Goal: Task Accomplishment & Management: Manage account settings

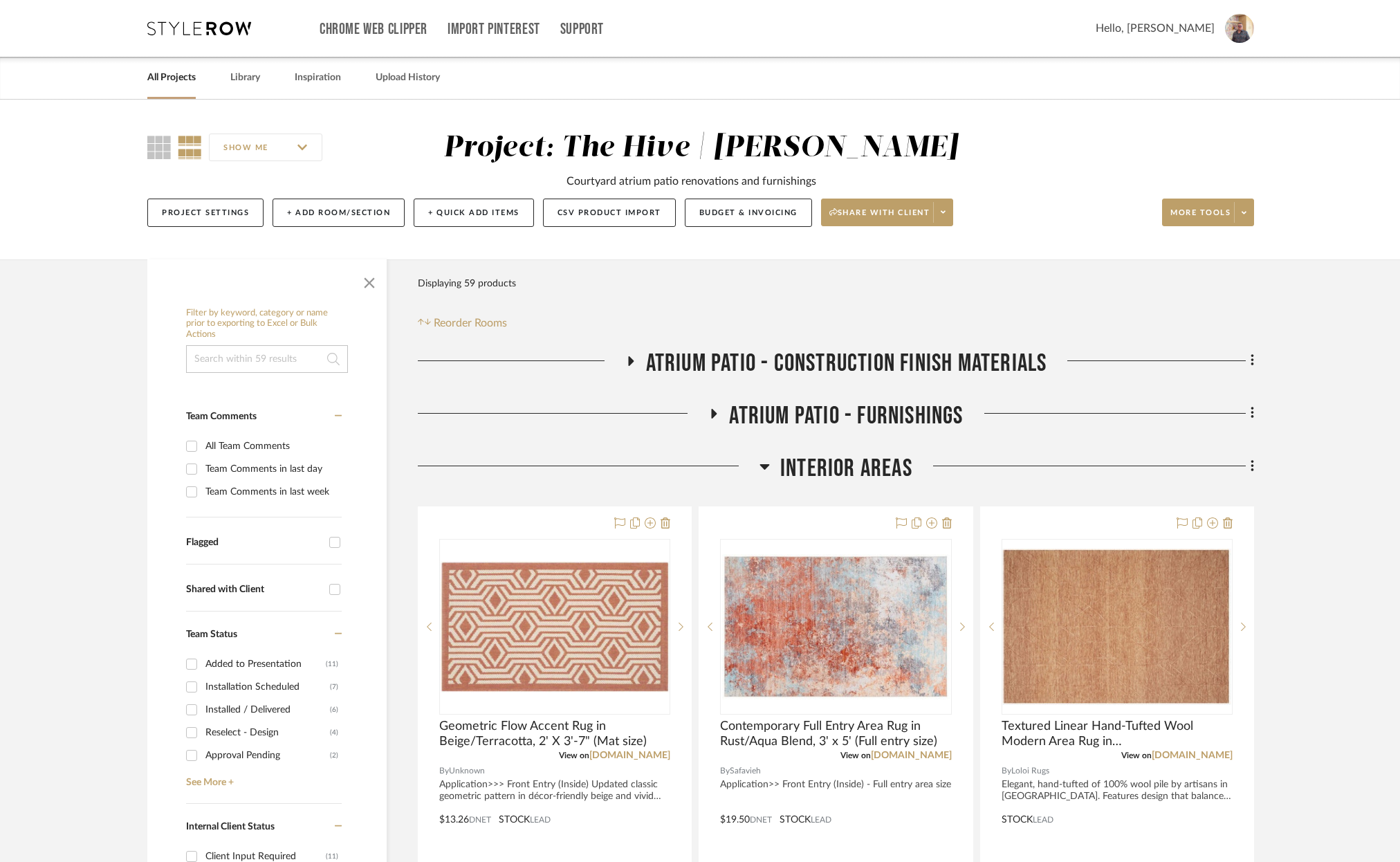
click at [179, 78] on link "All Projects" at bounding box center [171, 78] width 48 height 19
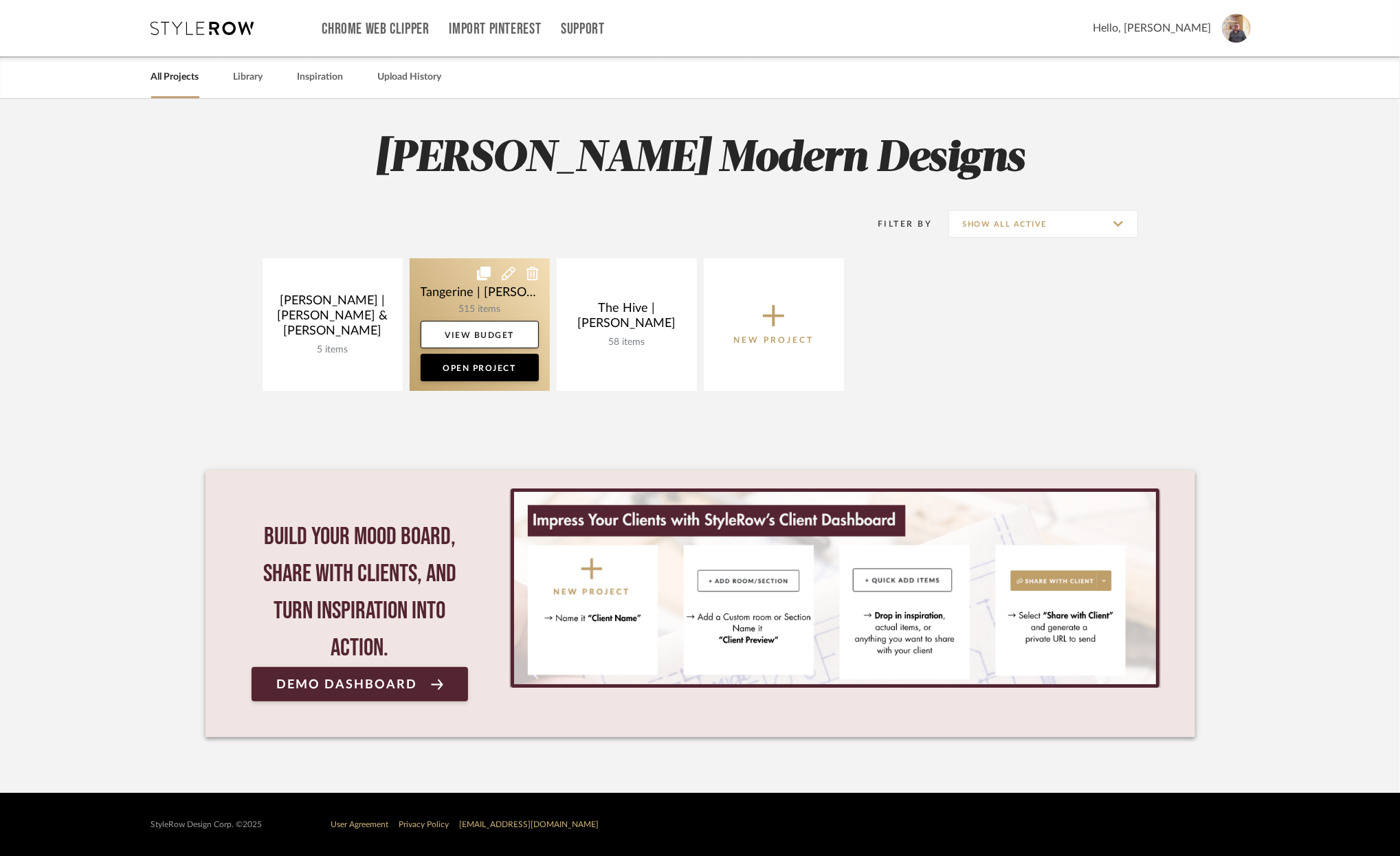
click at [442, 282] on link at bounding box center [479, 325] width 140 height 132
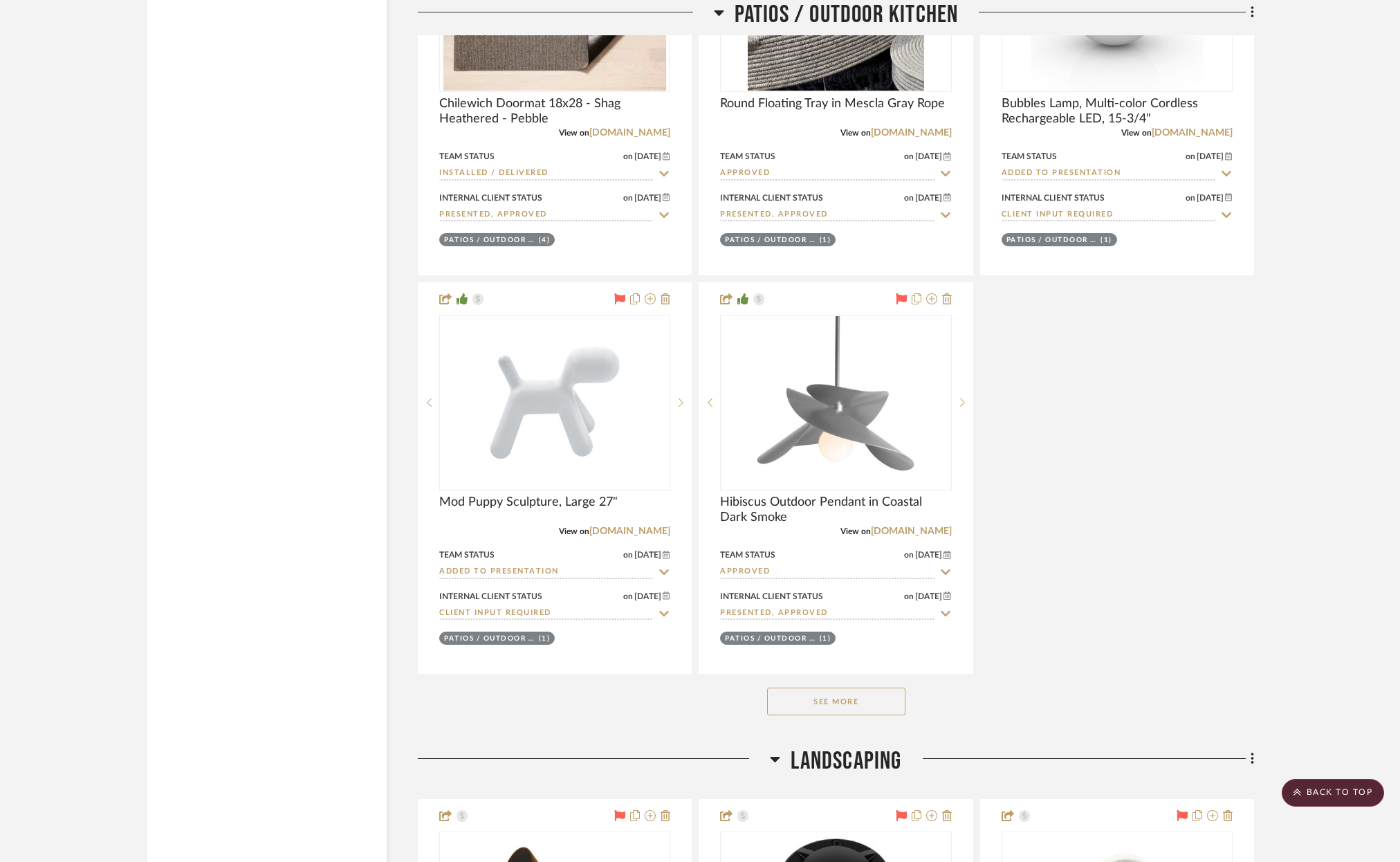
scroll to position [20981, 0]
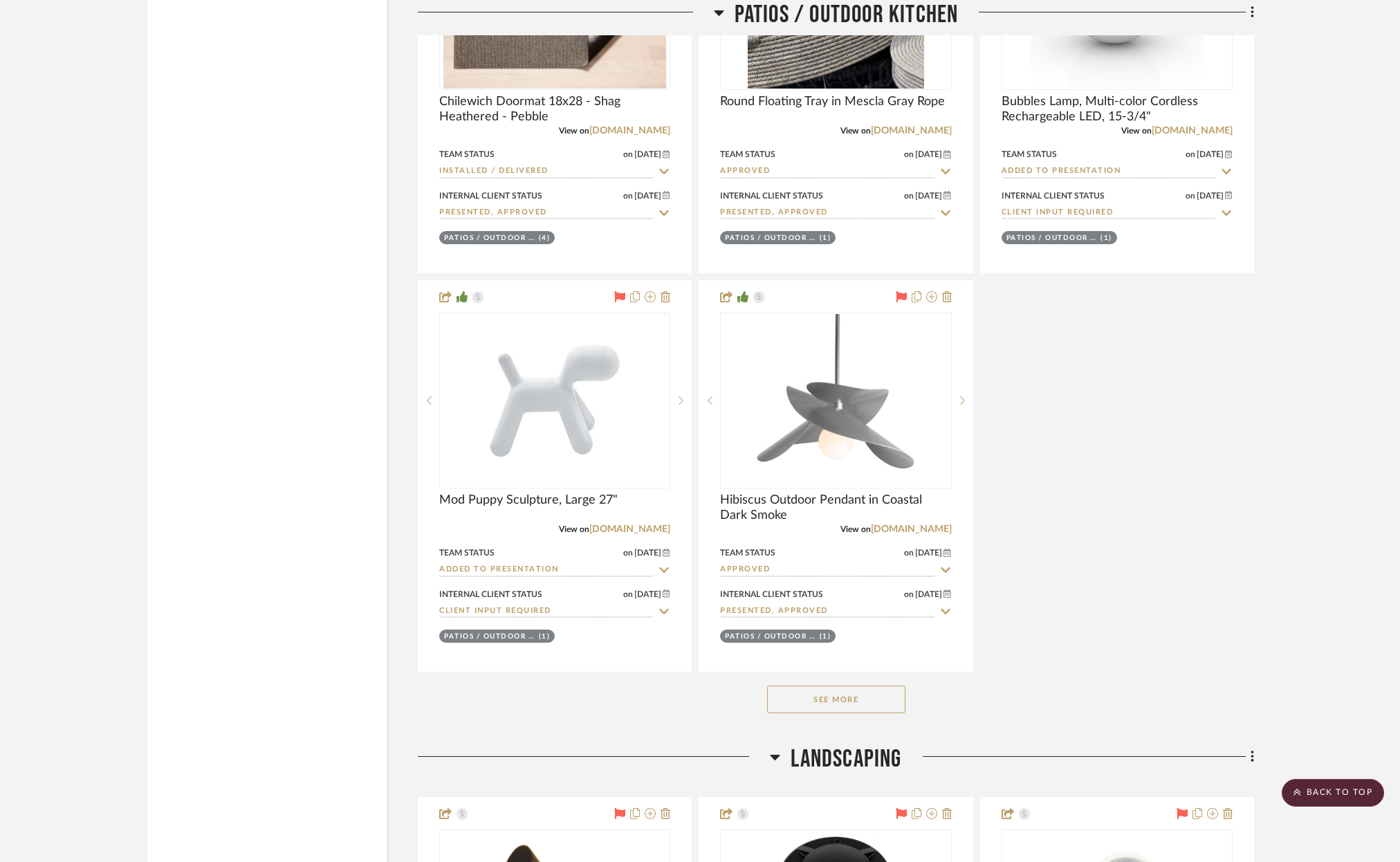
click at [827, 686] on button "See More" at bounding box center [836, 699] width 138 height 27
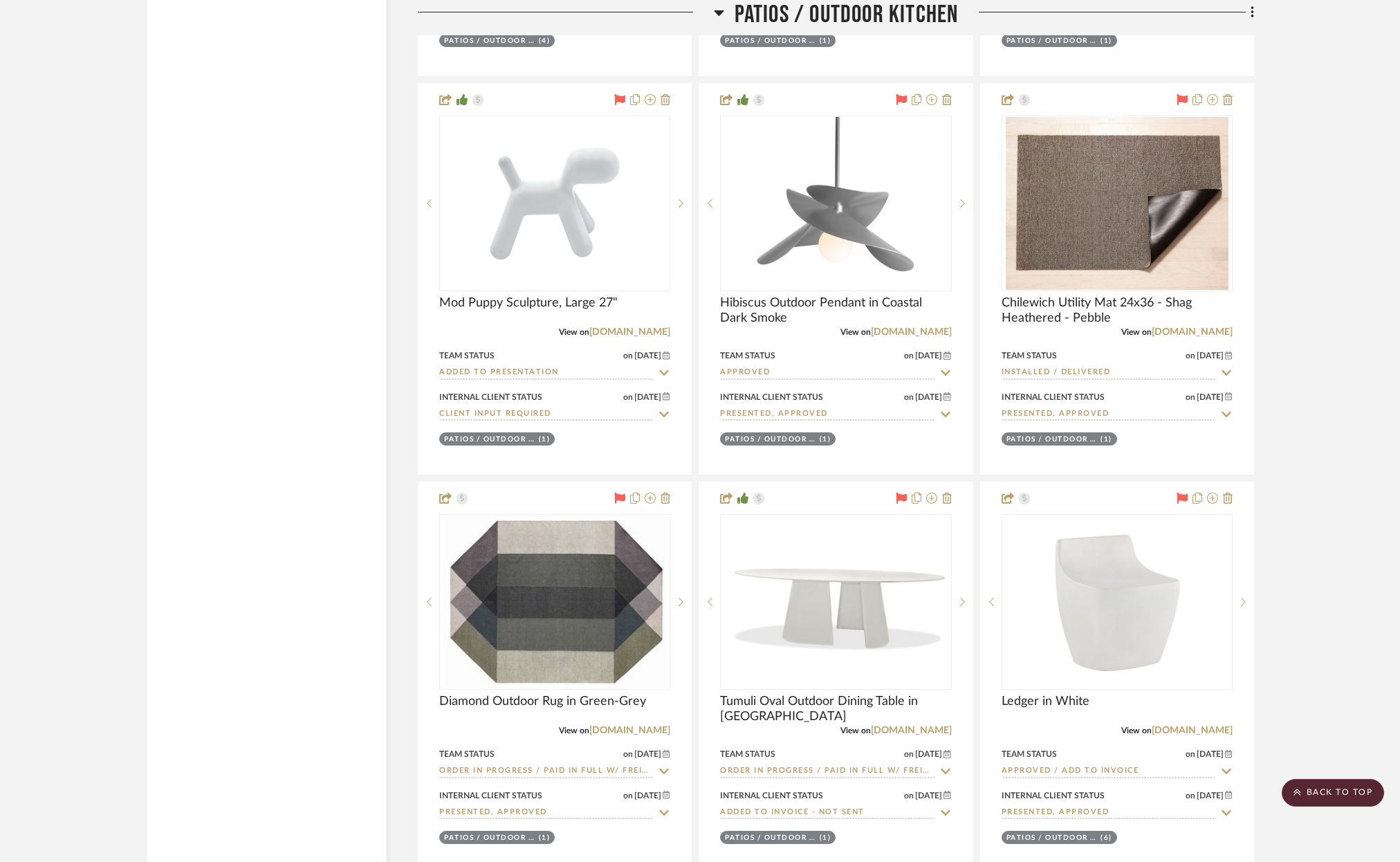
scroll to position [21186, 0]
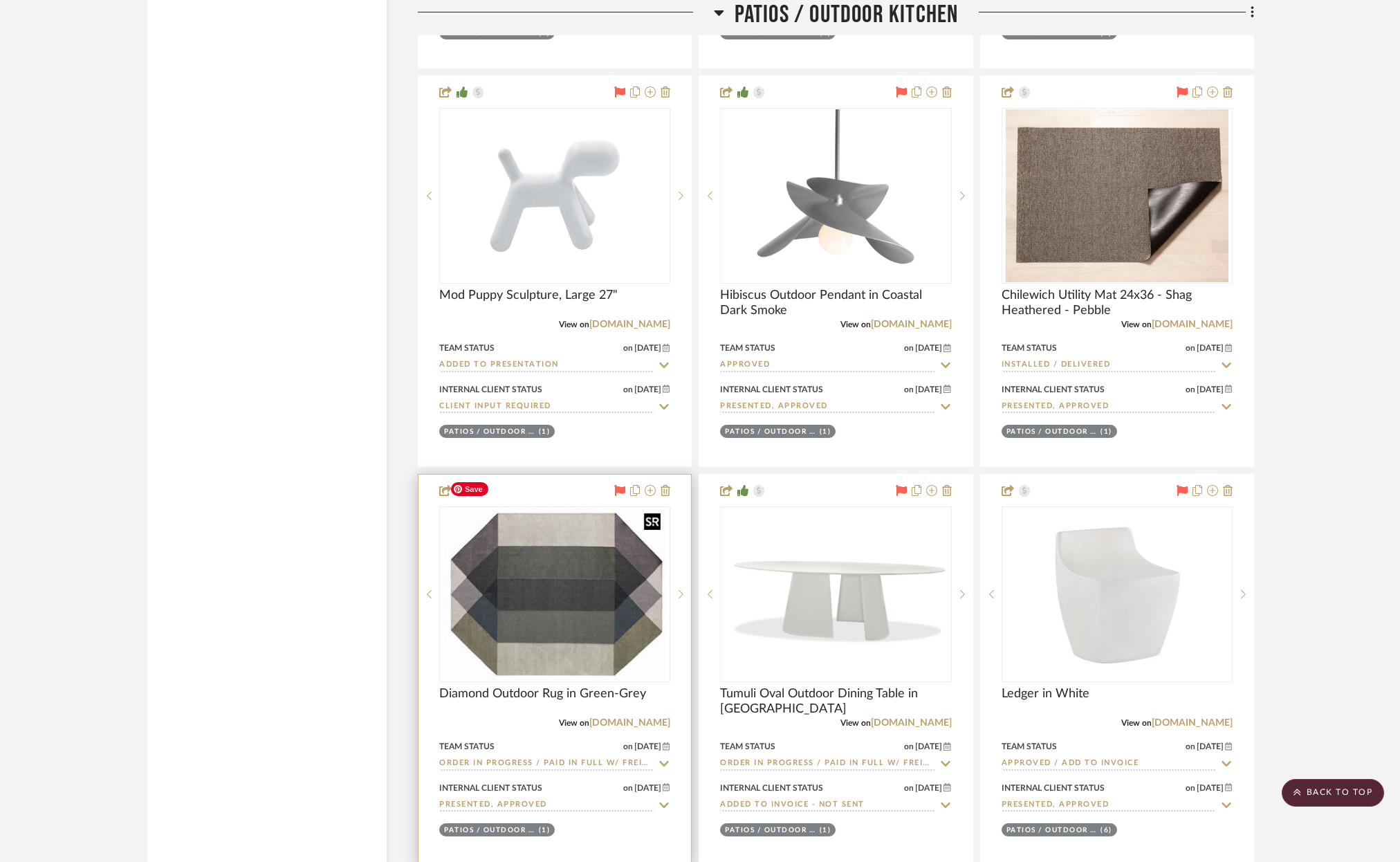
click at [559, 577] on img "0" at bounding box center [555, 594] width 223 height 173
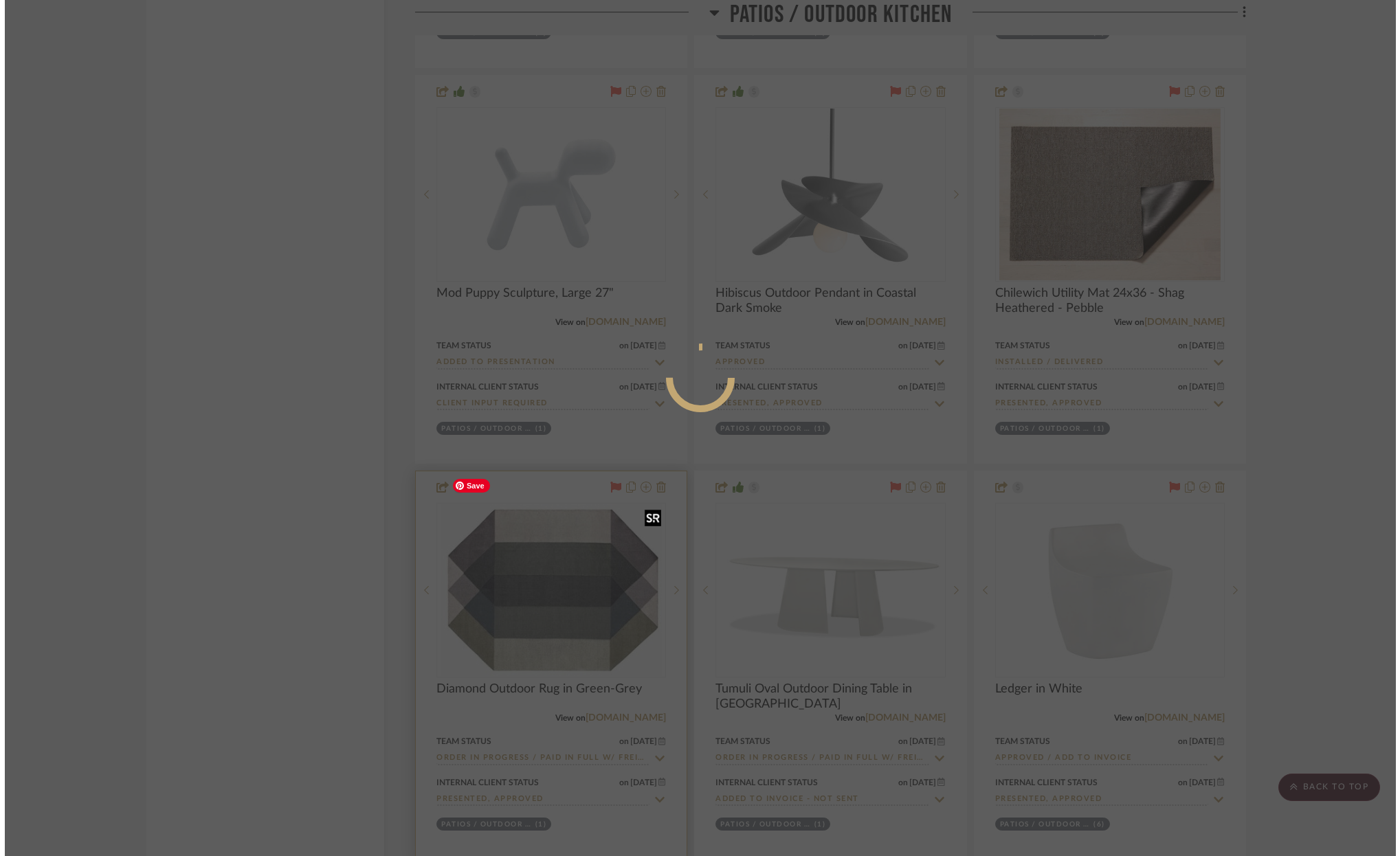
scroll to position [0, 0]
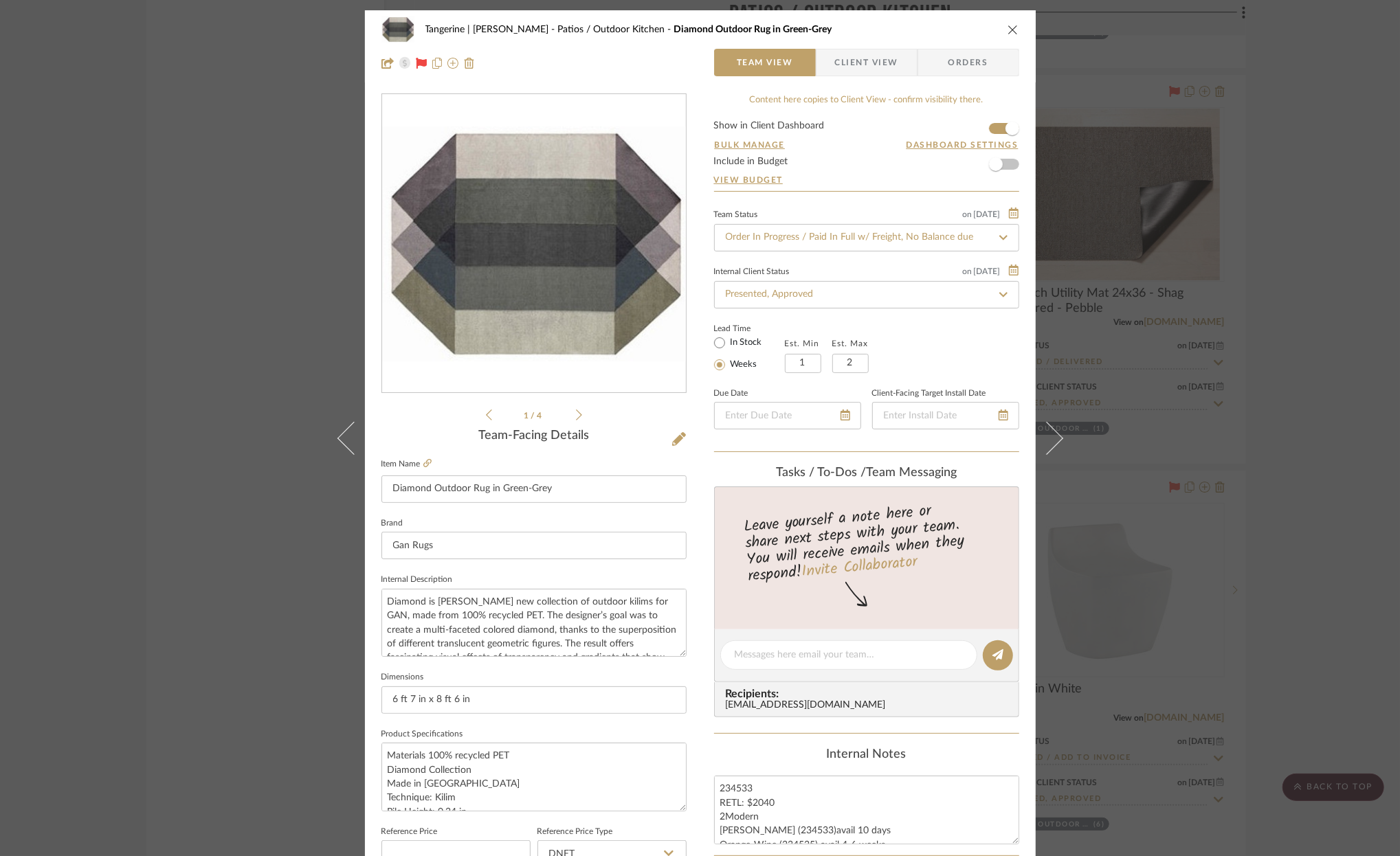
click at [1007, 27] on icon "close" at bounding box center [1013, 30] width 11 height 11
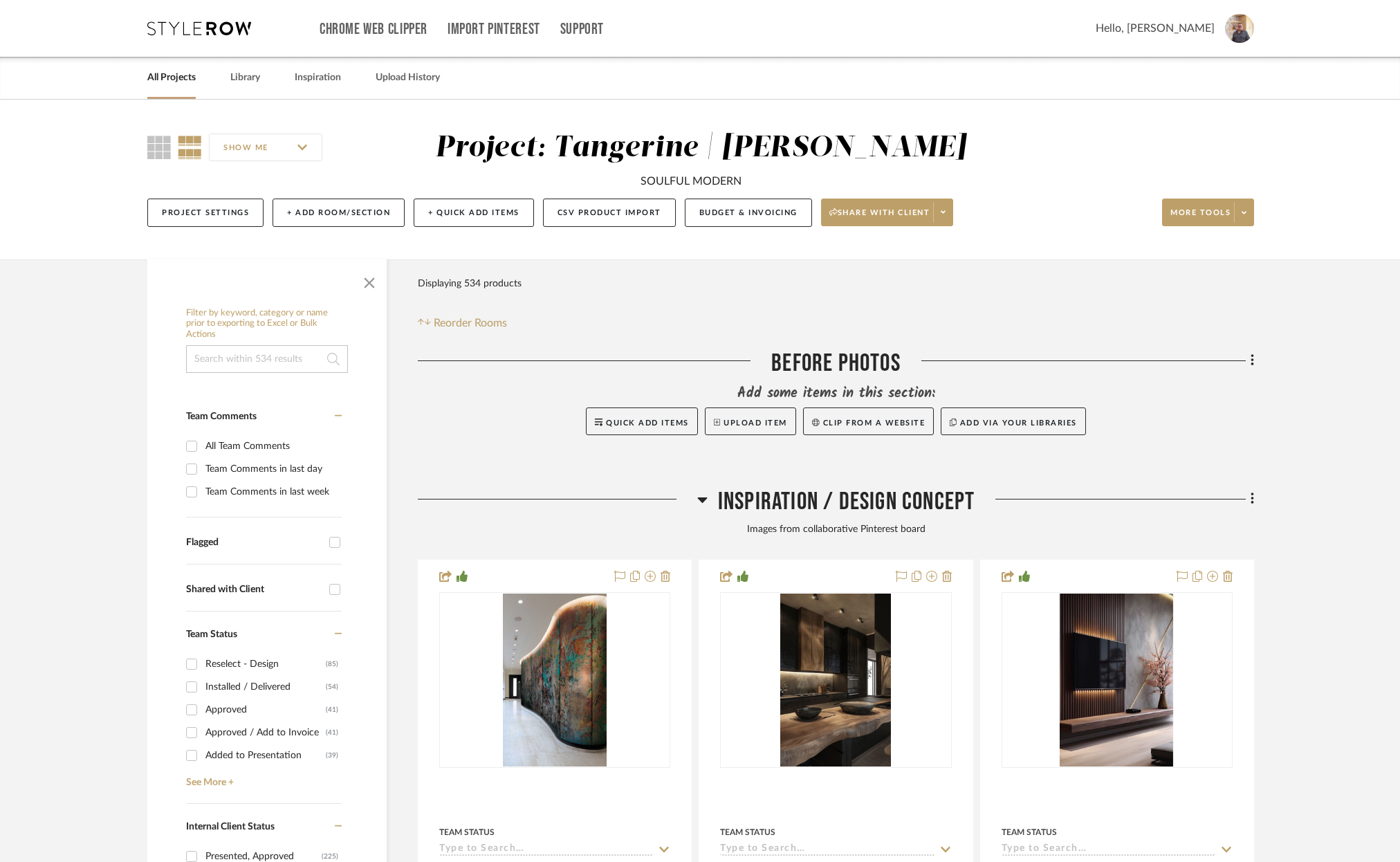
click at [177, 81] on link "All Projects" at bounding box center [171, 78] width 48 height 19
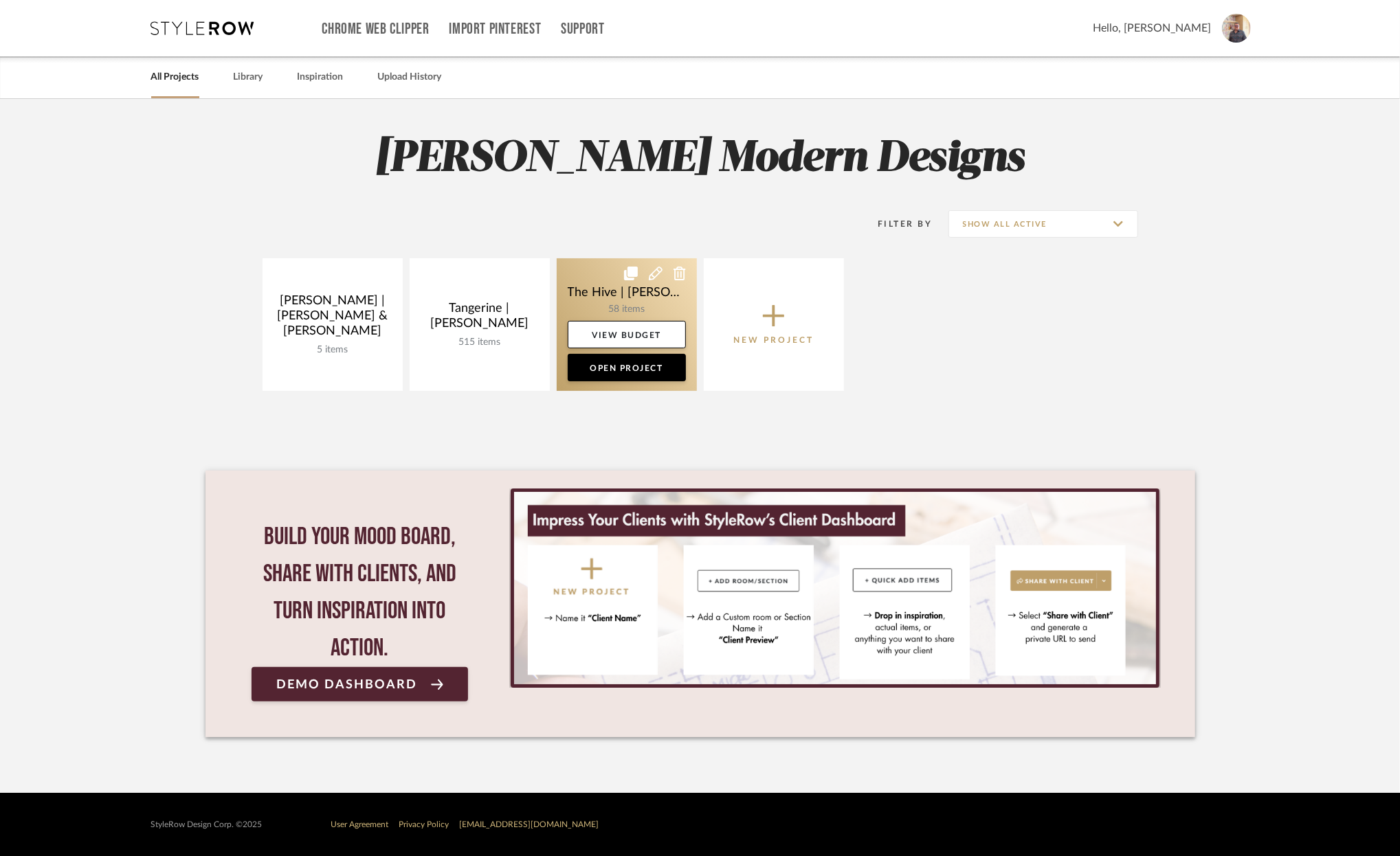
click at [588, 275] on link at bounding box center [626, 325] width 140 height 132
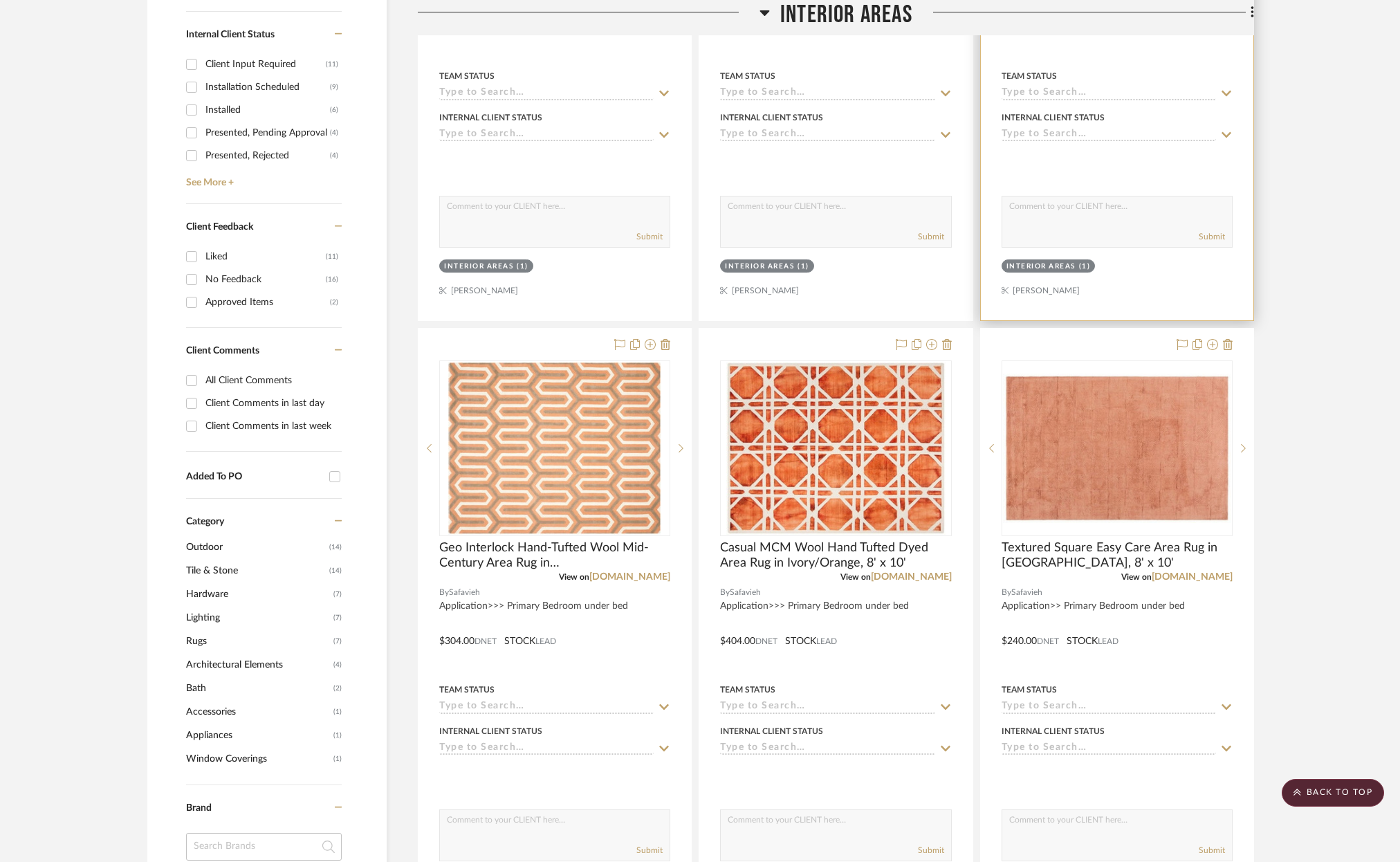
scroll to position [821, 0]
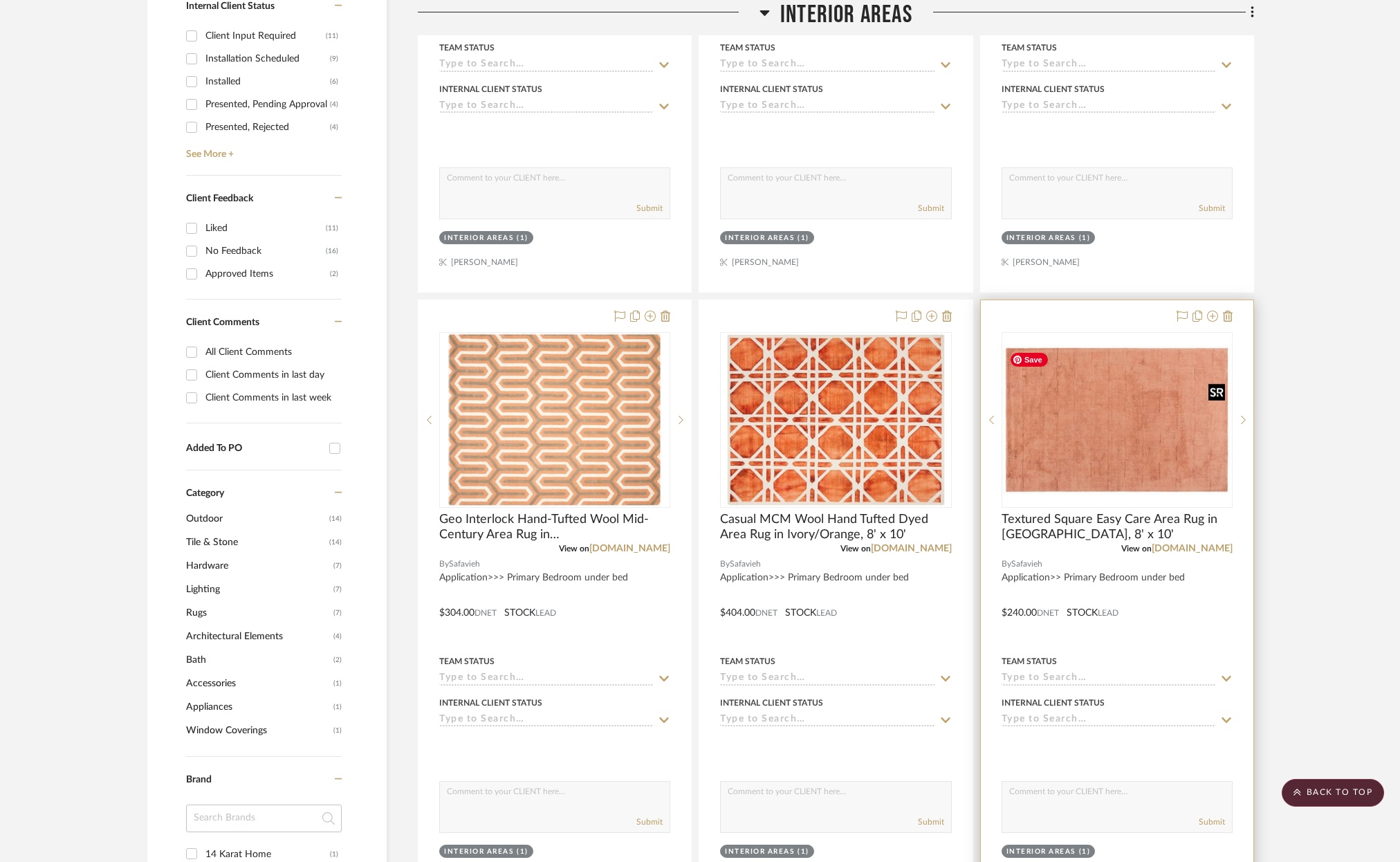
click at [1120, 448] on img "0" at bounding box center [1117, 419] width 229 height 149
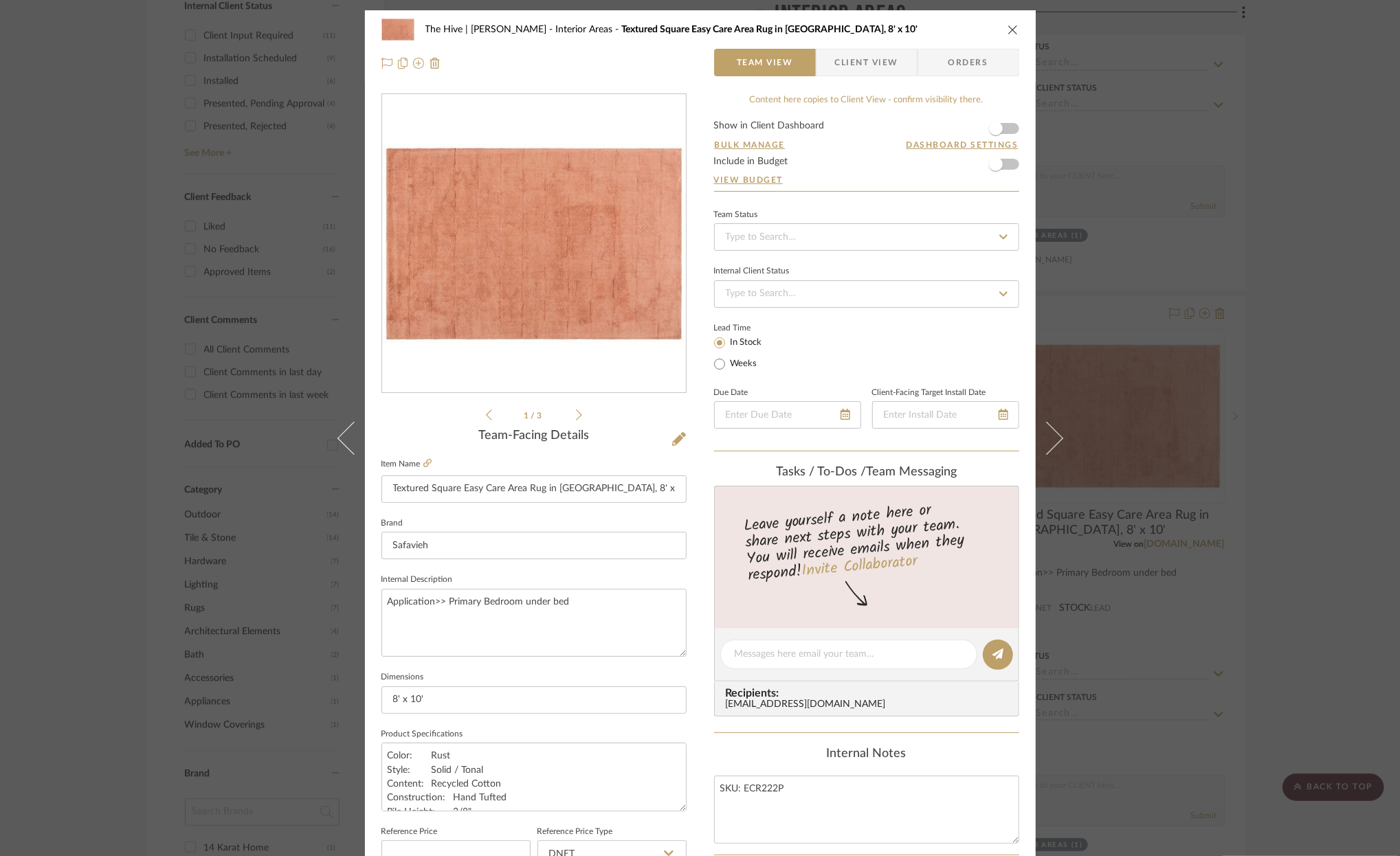
click at [1008, 26] on icon "close" at bounding box center [1013, 30] width 11 height 11
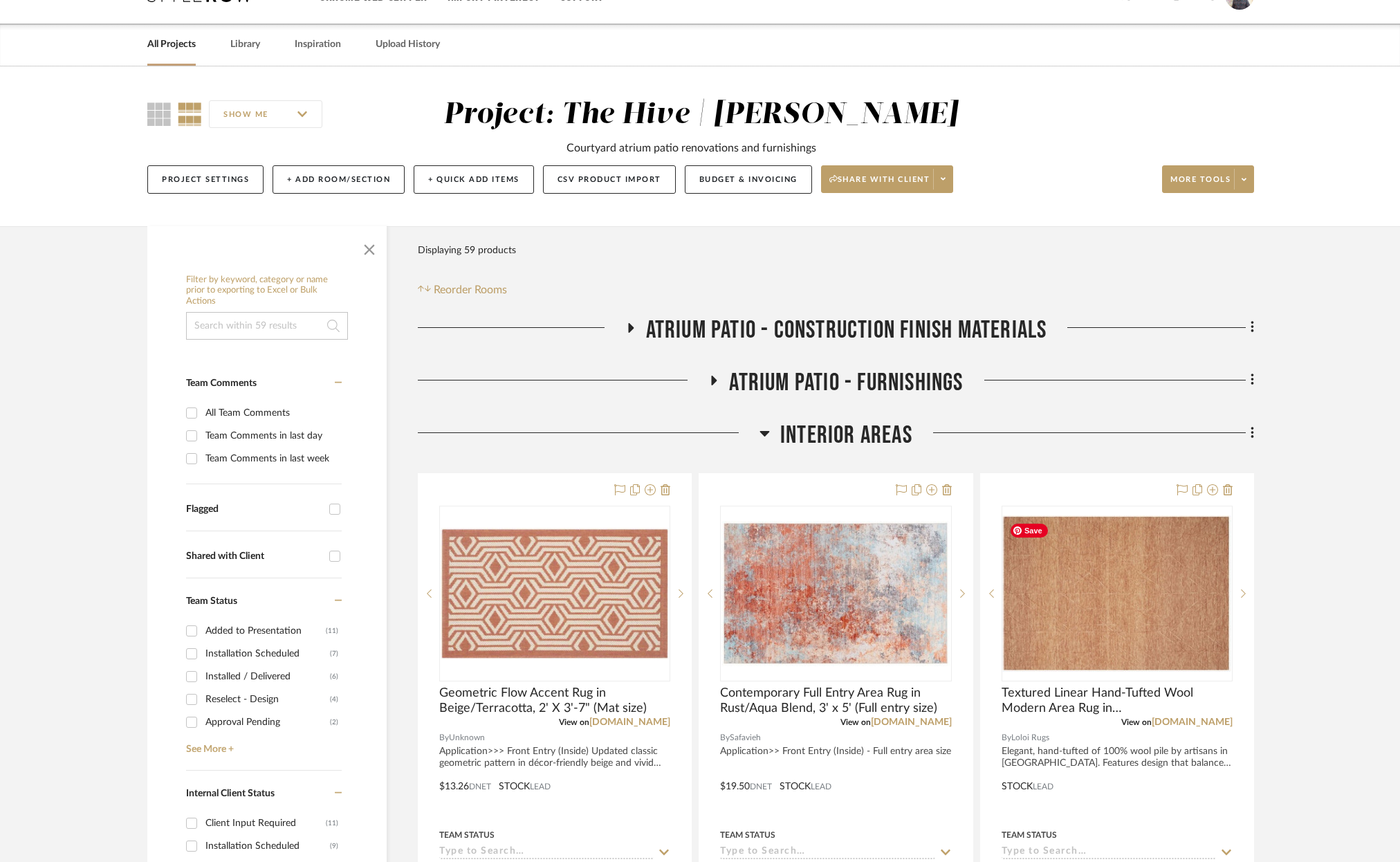
scroll to position [29, 0]
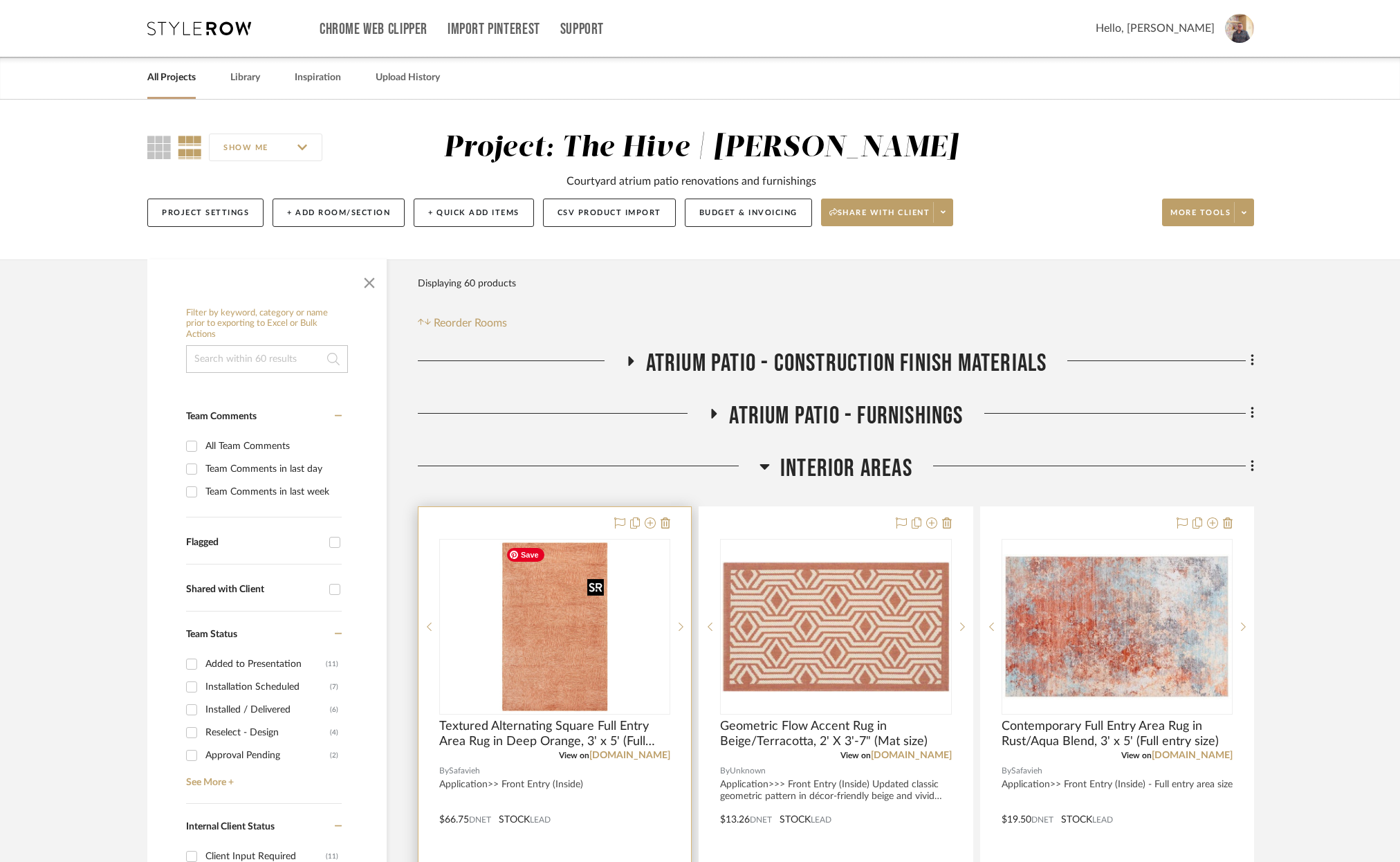
click at [562, 641] on img "0" at bounding box center [555, 627] width 110 height 173
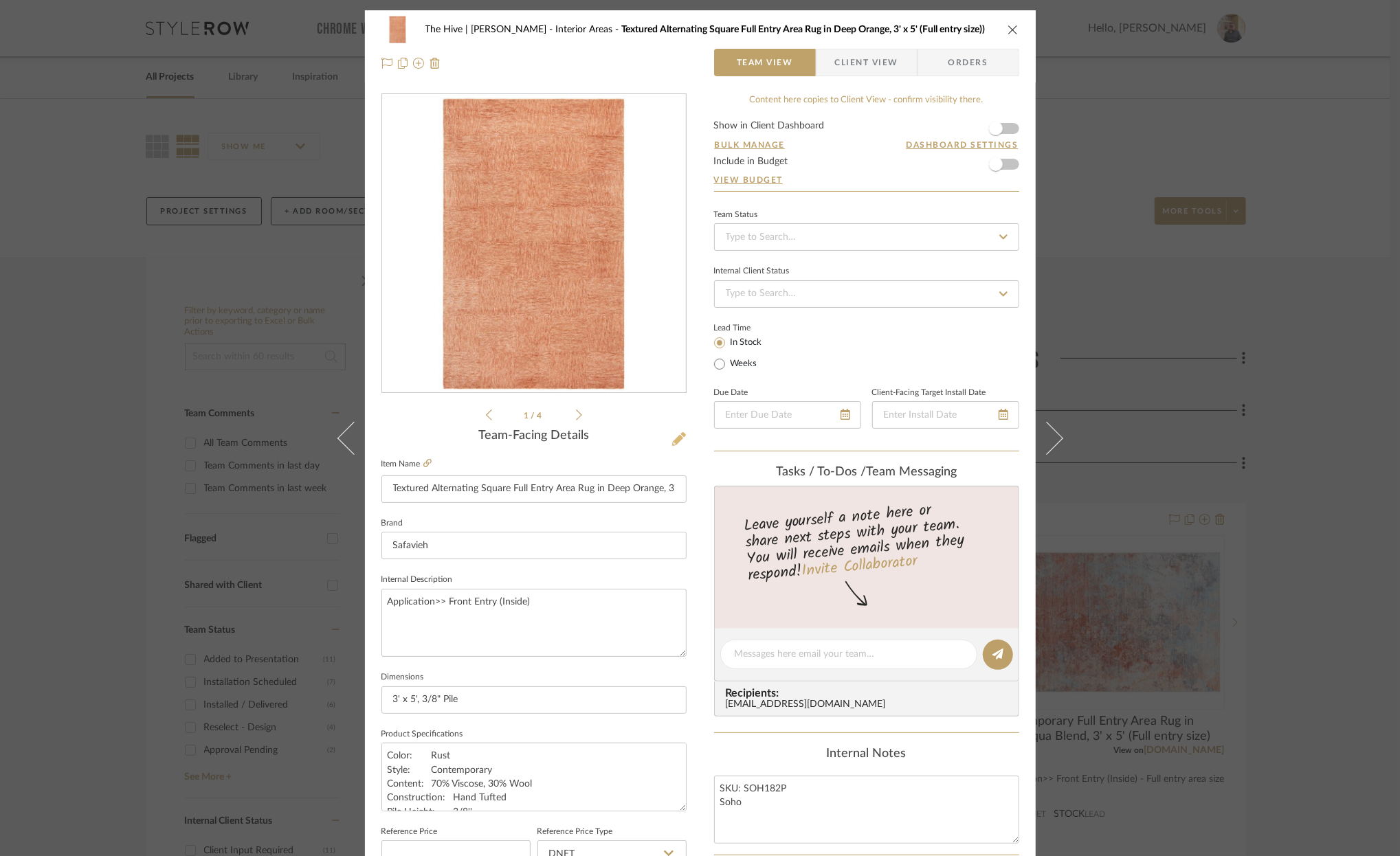
click at [673, 441] on icon at bounding box center [679, 439] width 14 height 14
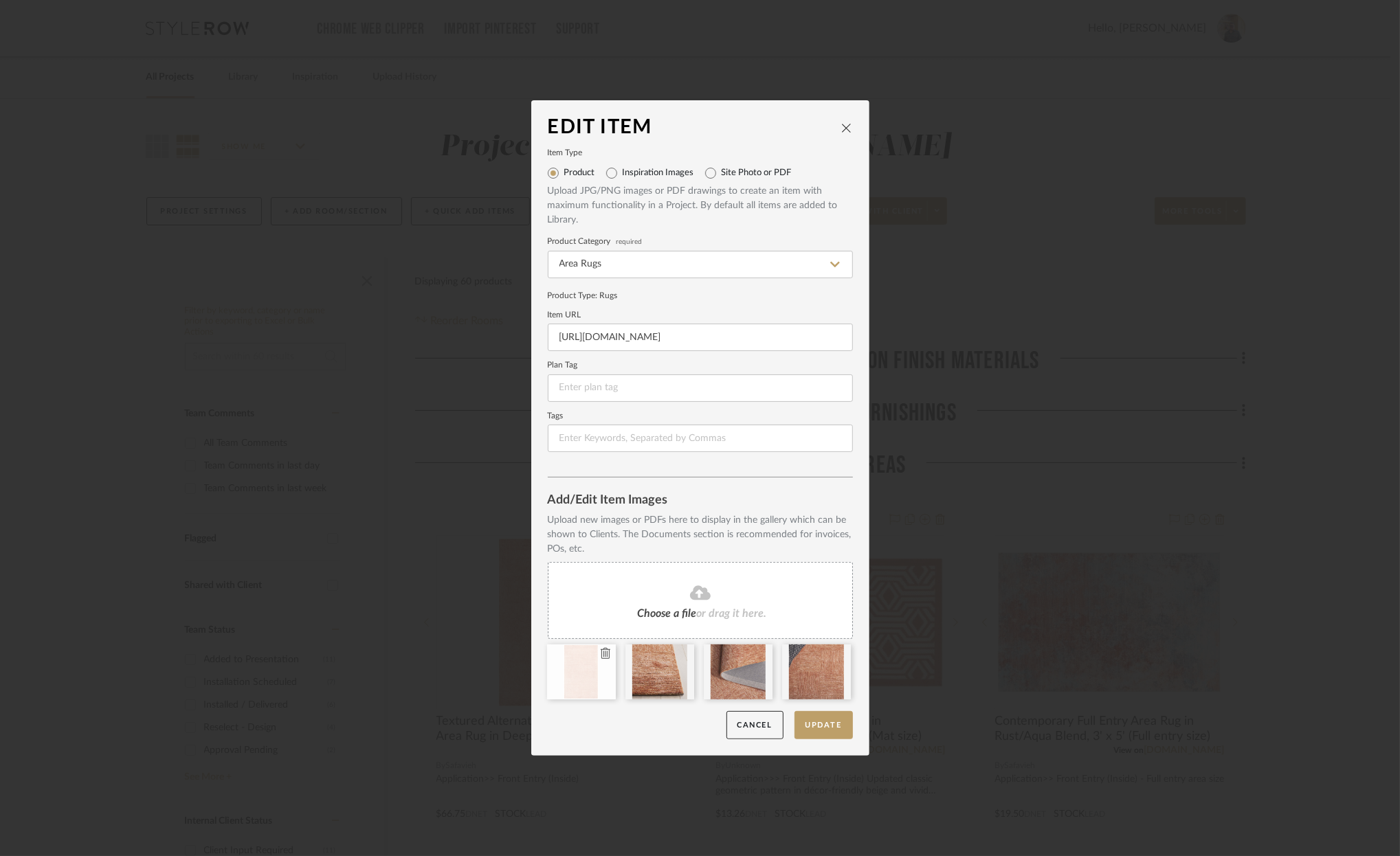
click at [600, 653] on icon at bounding box center [605, 653] width 10 height 11
click at [830, 723] on button "Update" at bounding box center [824, 725] width 59 height 28
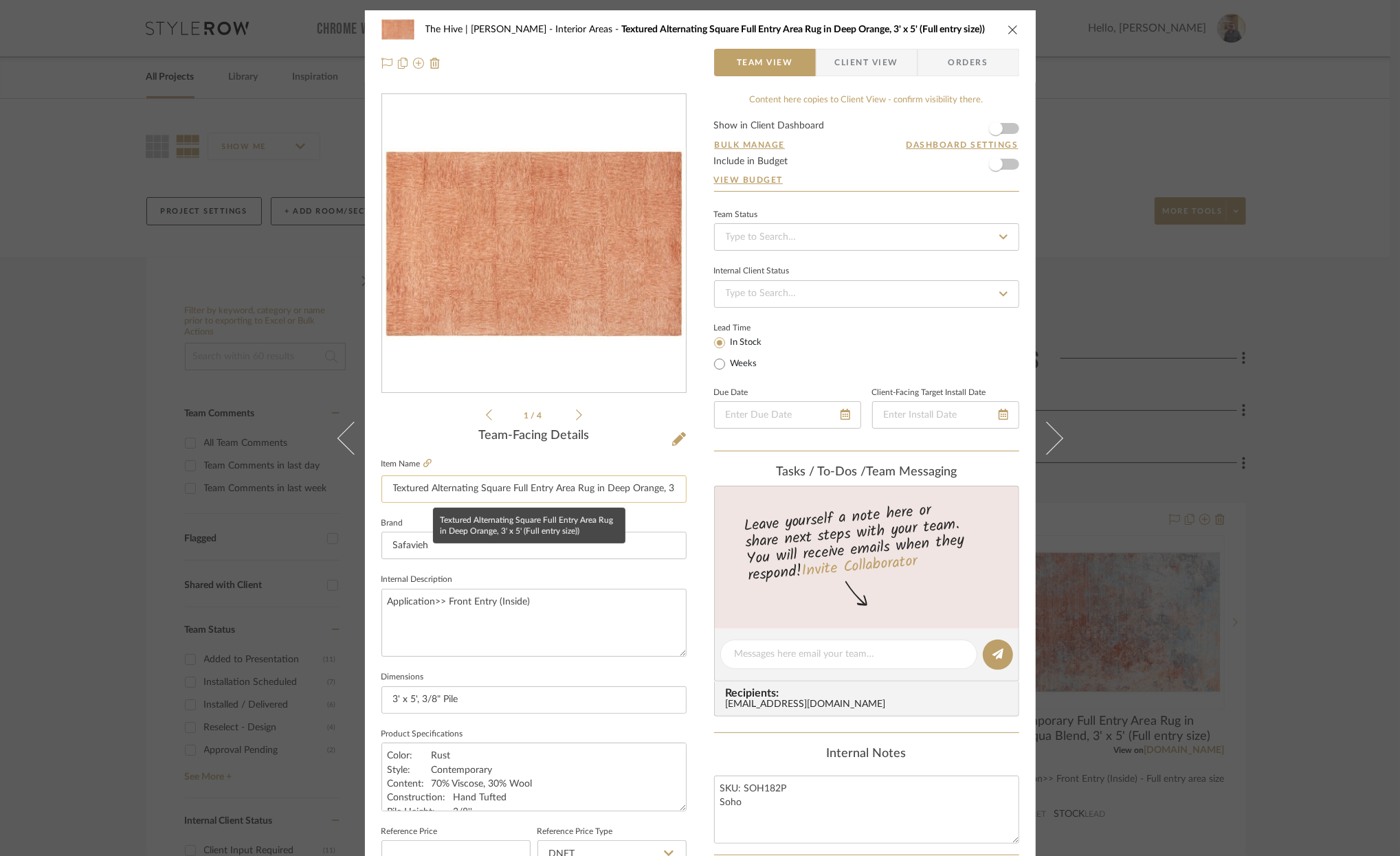
click at [625, 484] on input "Textured Alternating Square Full Entry Area Rug in Deep Orange, 3' x 5' (Full e…" at bounding box center [534, 489] width 305 height 27
drag, startPoint x: 625, startPoint y: 484, endPoint x: 686, endPoint y: 484, distance: 61.0
click at [686, 484] on div "The Hive | Donnie Gavigan Interior Areas Textured Alternating Square Full Entry…" at bounding box center [700, 645] width 671 height 1269
click at [669, 488] on input "Textured Alternating Square Full Entry Area Rug in Deep Orange, 3' x 5' (Full e…" at bounding box center [534, 489] width 305 height 27
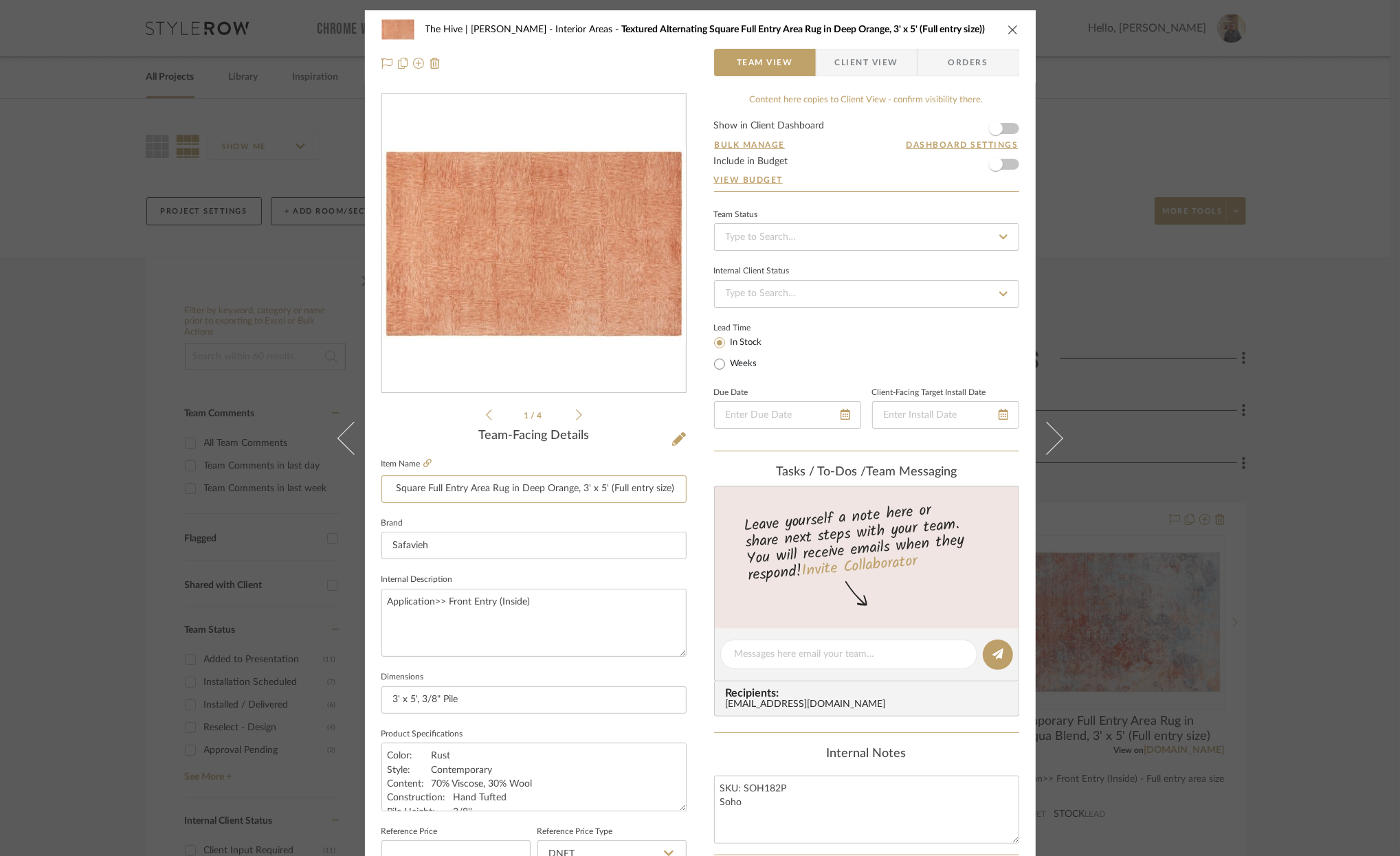
scroll to position [0, 83]
type input "Textured Alternating Square Full Entry Area Rug in Deep Orange, 3' x 5' (Full e…"
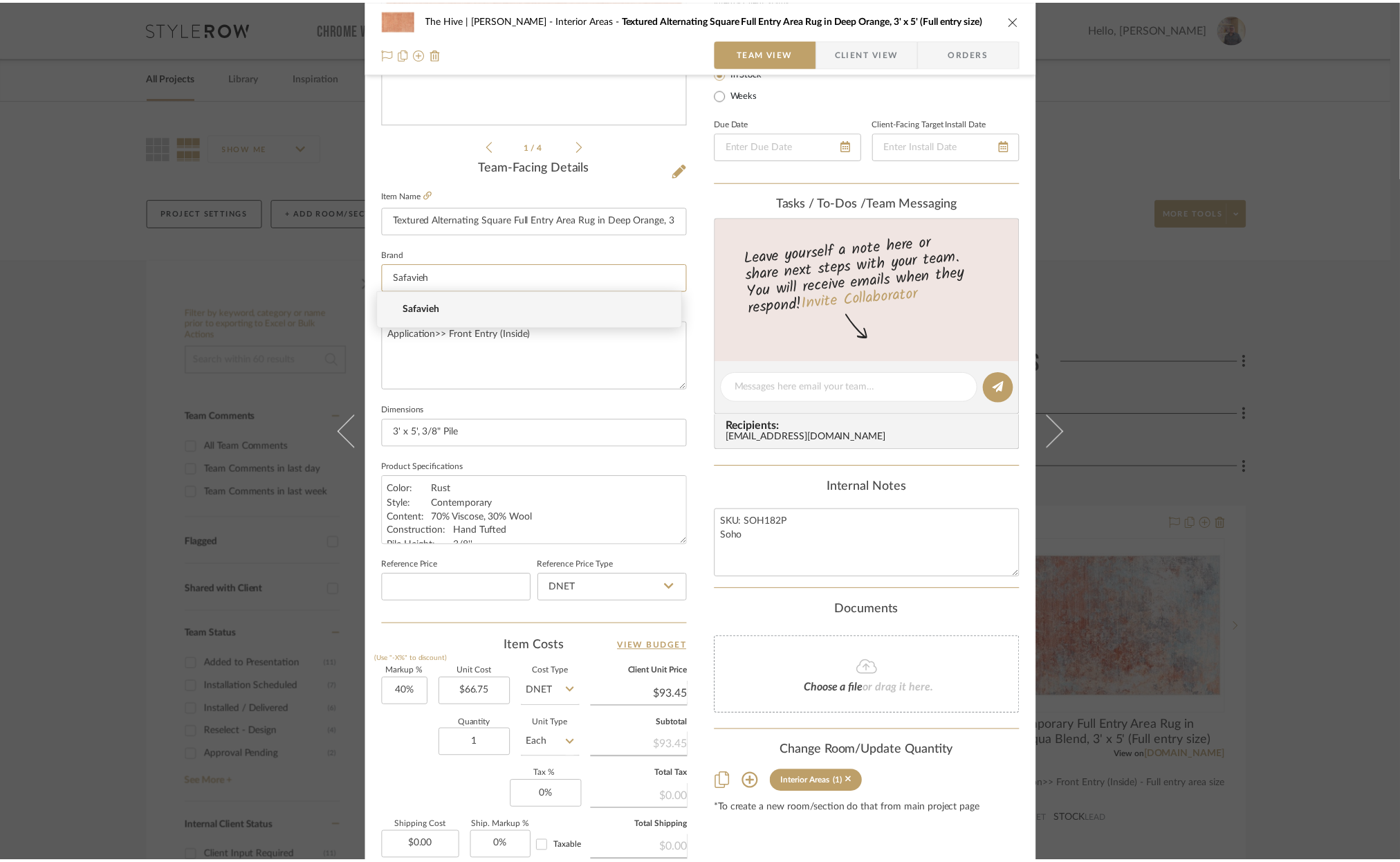
scroll to position [281, 0]
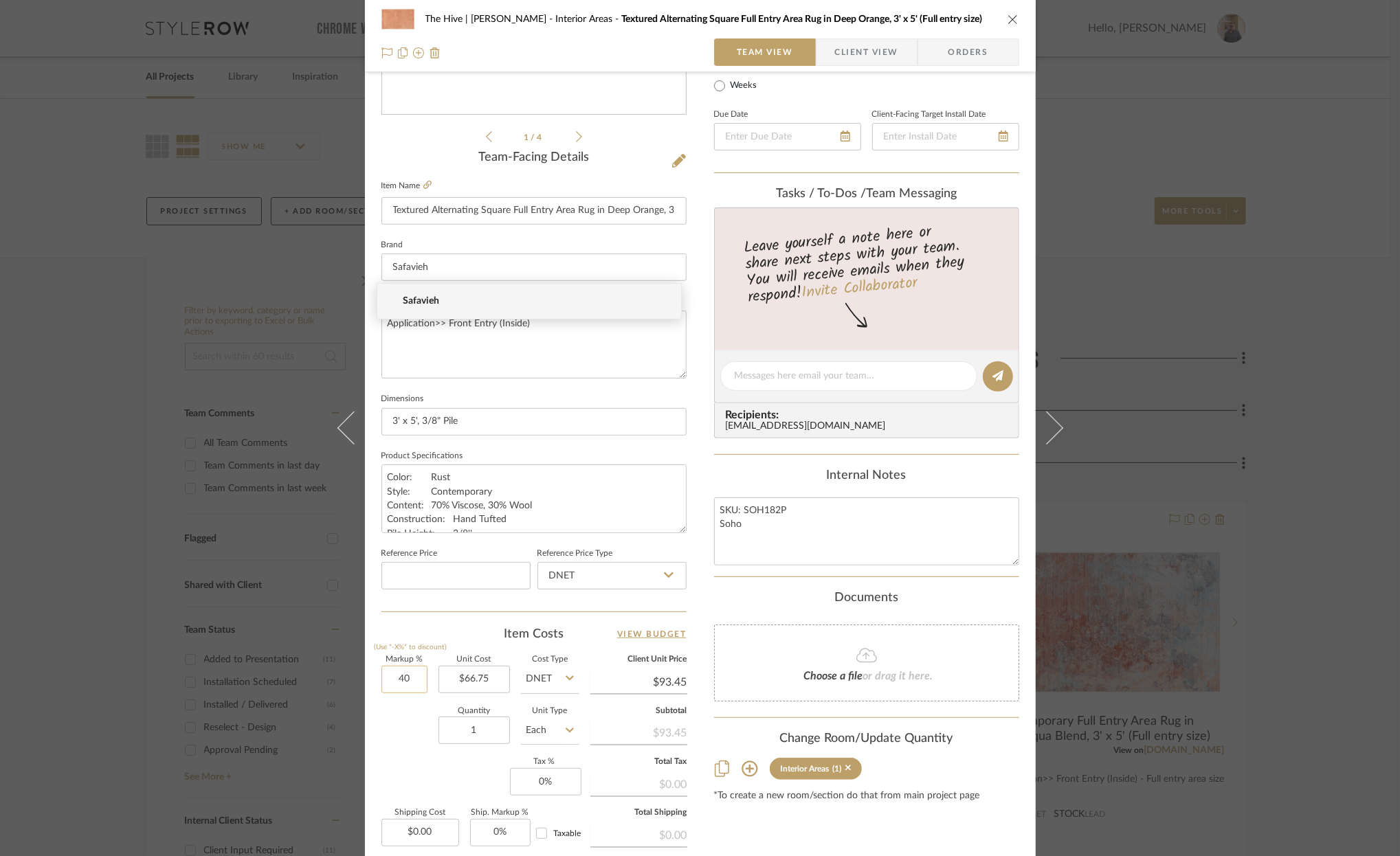
click at [394, 674] on input "40" at bounding box center [405, 679] width 46 height 27
type input "200%"
type input "66.75"
type input "$200.25"
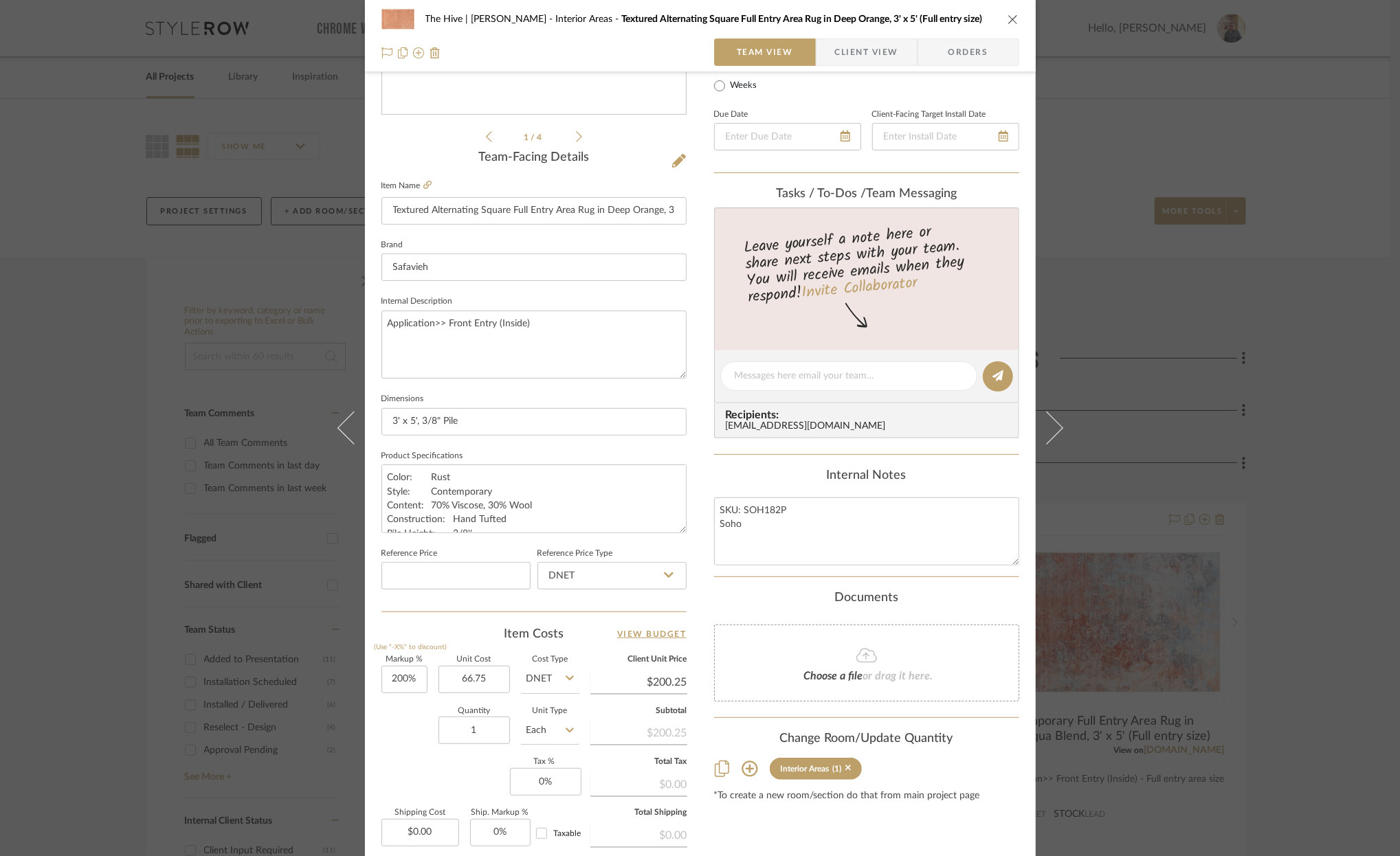
click at [661, 675] on input "$200.25" at bounding box center [639, 683] width 97 height 21
type input "$66.75"
type input "198"
type input "196.63%"
type input "$198.00"
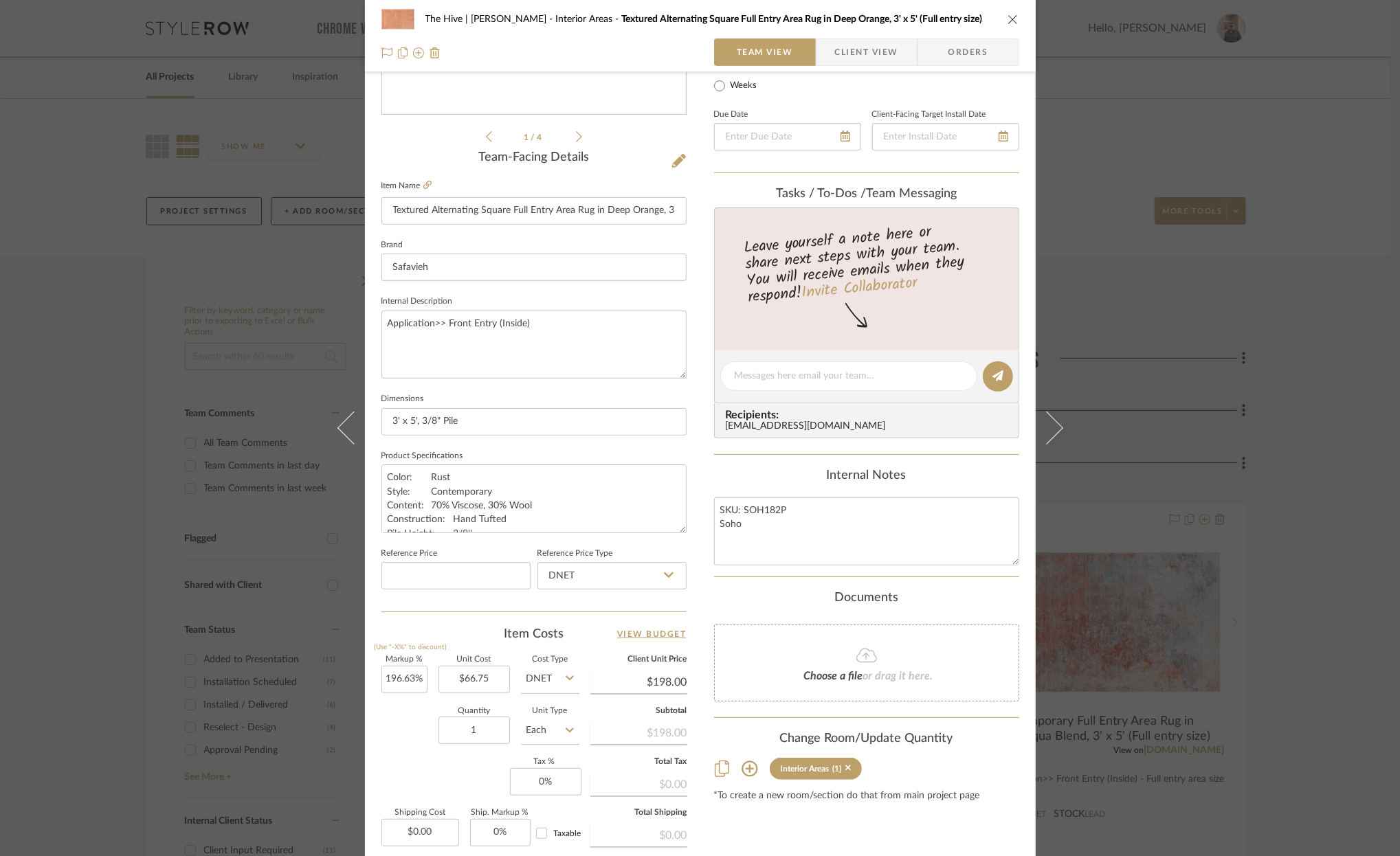
click at [1009, 17] on icon "close" at bounding box center [1013, 20] width 11 height 11
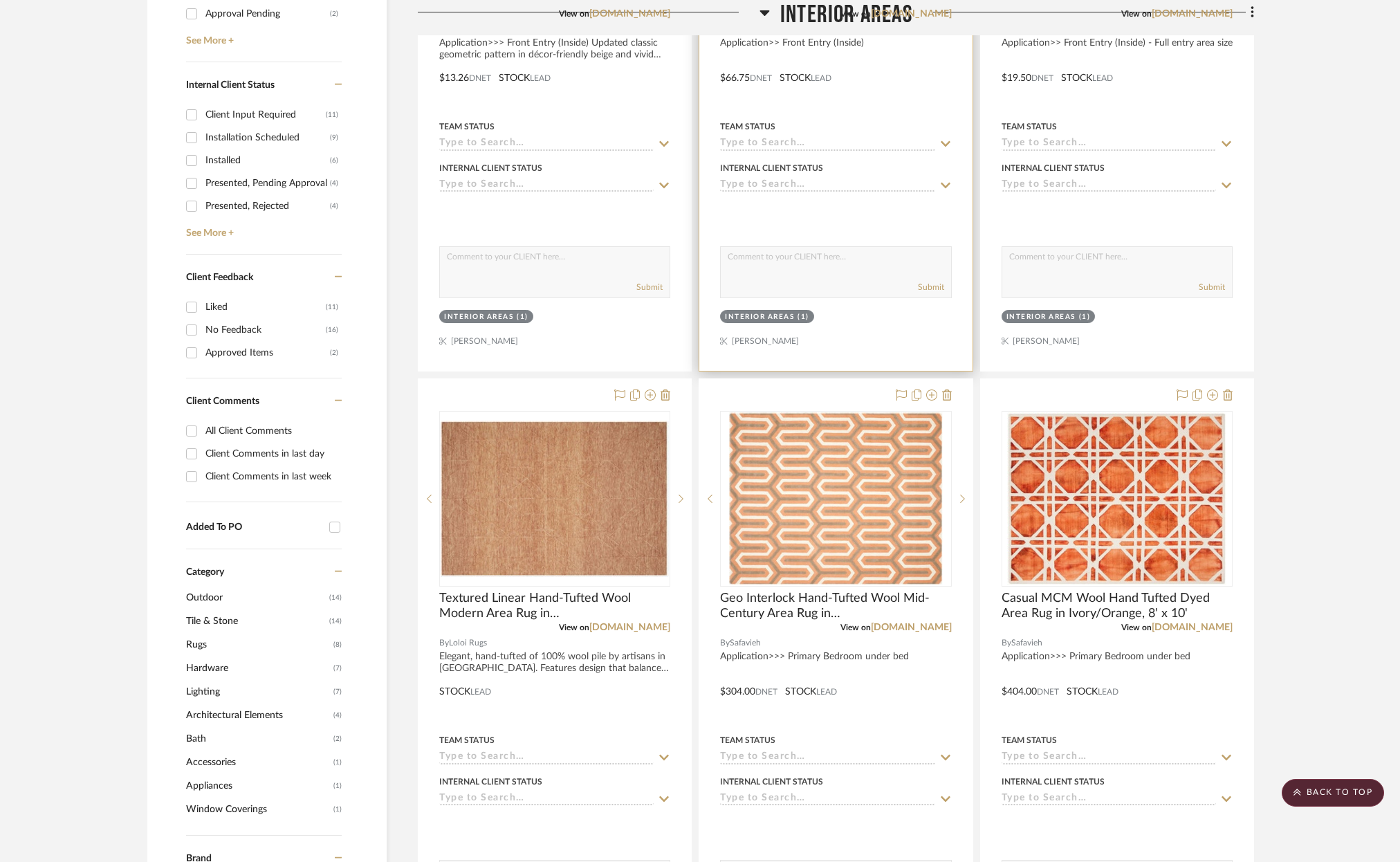
scroll to position [738, 0]
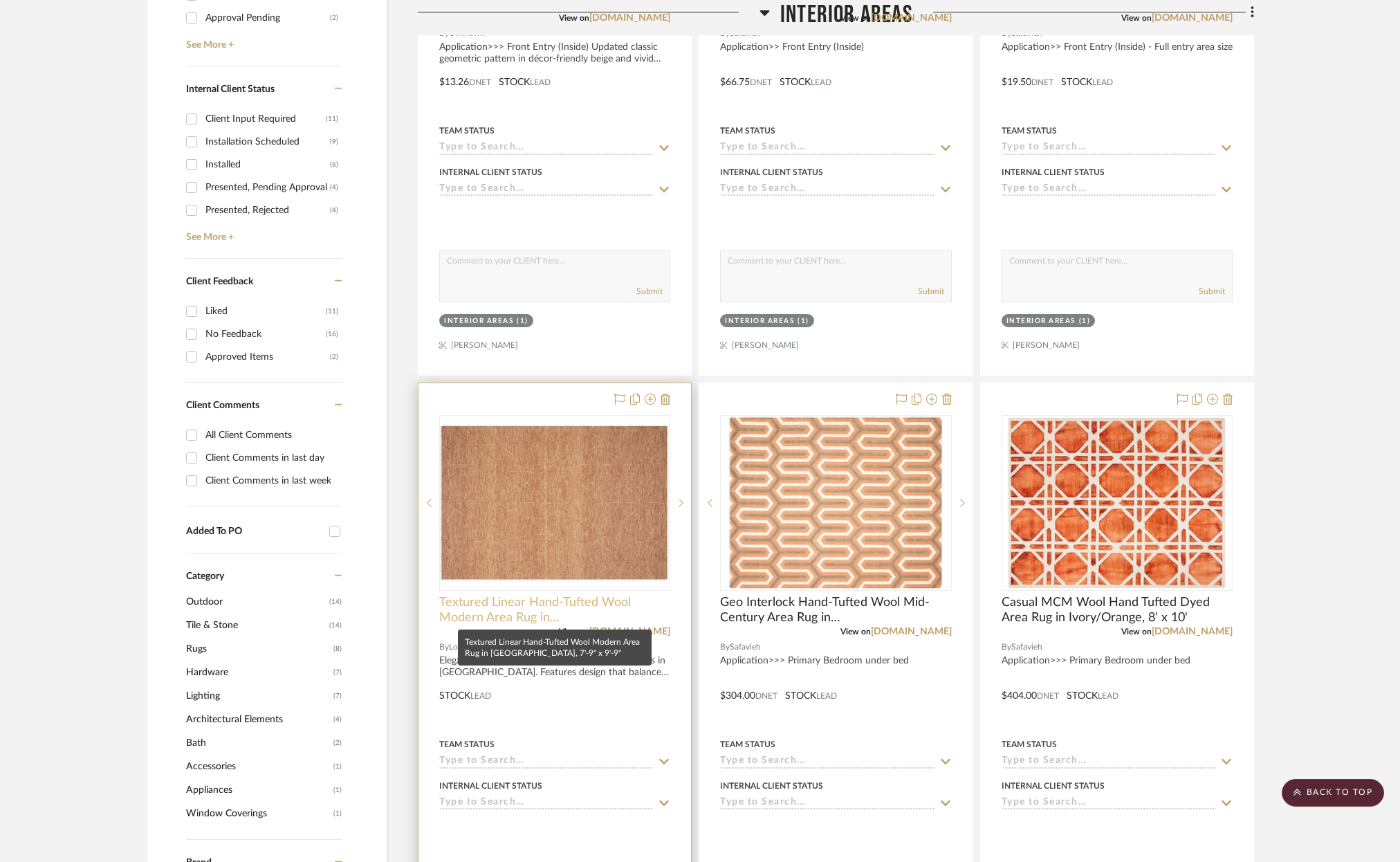
click at [505, 607] on span "Textured Linear Hand-Tufted Wool Modern Area Rug in [GEOGRAPHIC_DATA], 7'-9" x …" at bounding box center [555, 610] width 231 height 30
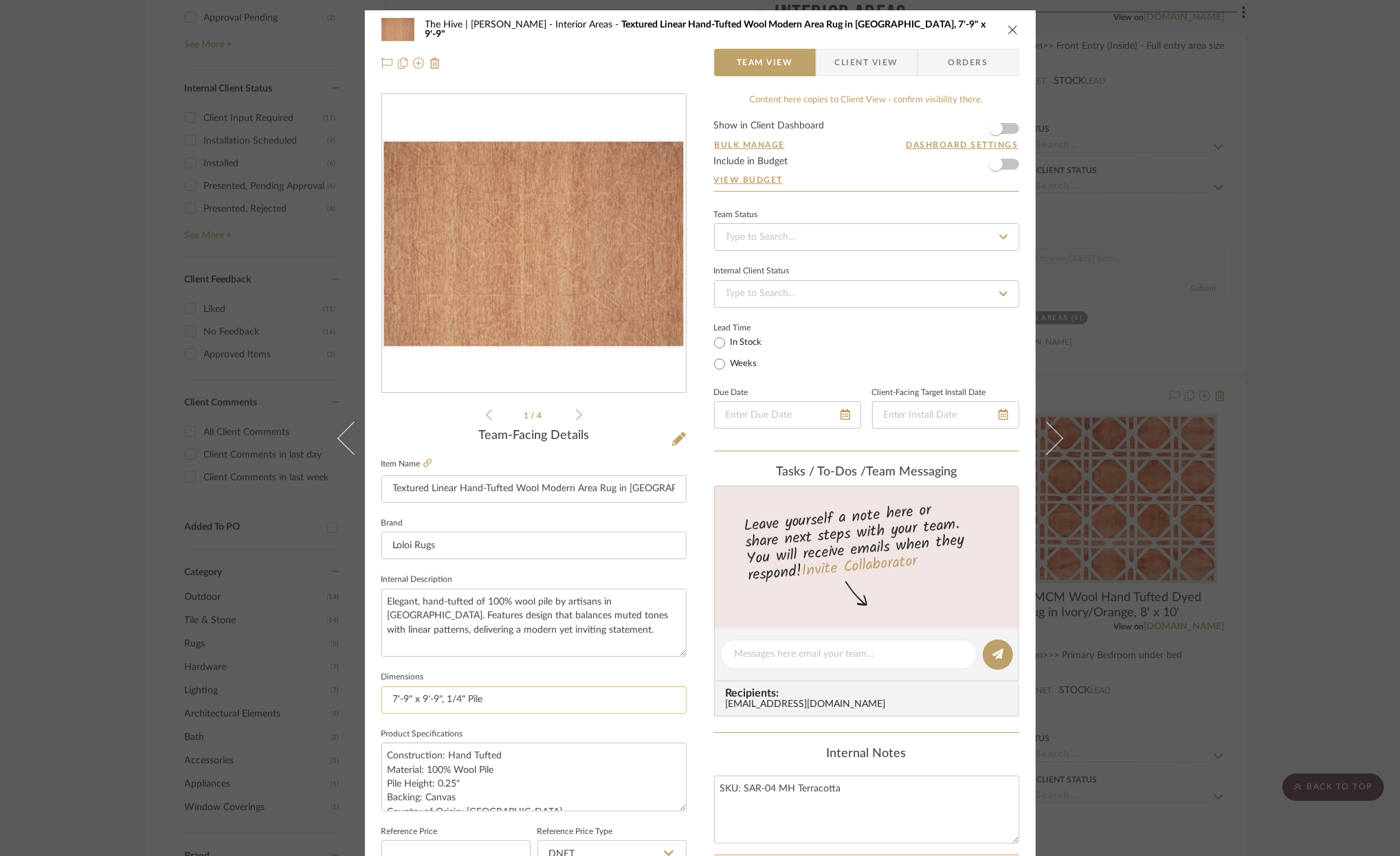
scroll to position [11, 0]
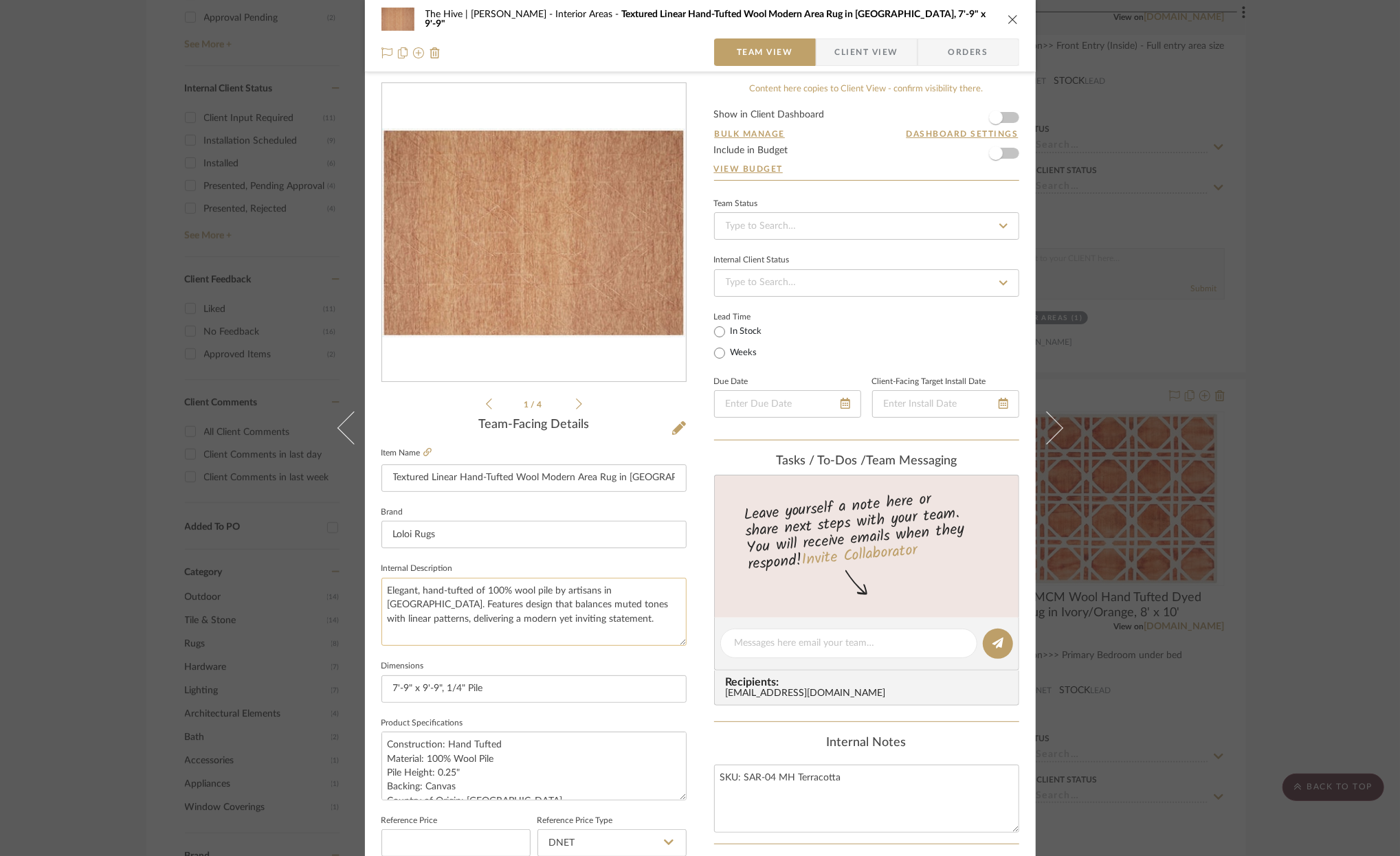
click at [385, 586] on textarea "Elegant, hand-tufted of 100% wool pile by artisans in [GEOGRAPHIC_DATA]. Featur…" at bounding box center [534, 612] width 305 height 68
click at [382, 587] on textarea "Elegant, hand-tufted of 100% wool pile by artisans in [GEOGRAPHIC_DATA]. Featur…" at bounding box center [534, 612] width 305 height 68
type textarea "Application>> Primary Bedroom (Under bed) Elegant, hand-tufted of 100% wool pil…"
click at [1007, 20] on icon "close" at bounding box center [1013, 20] width 11 height 11
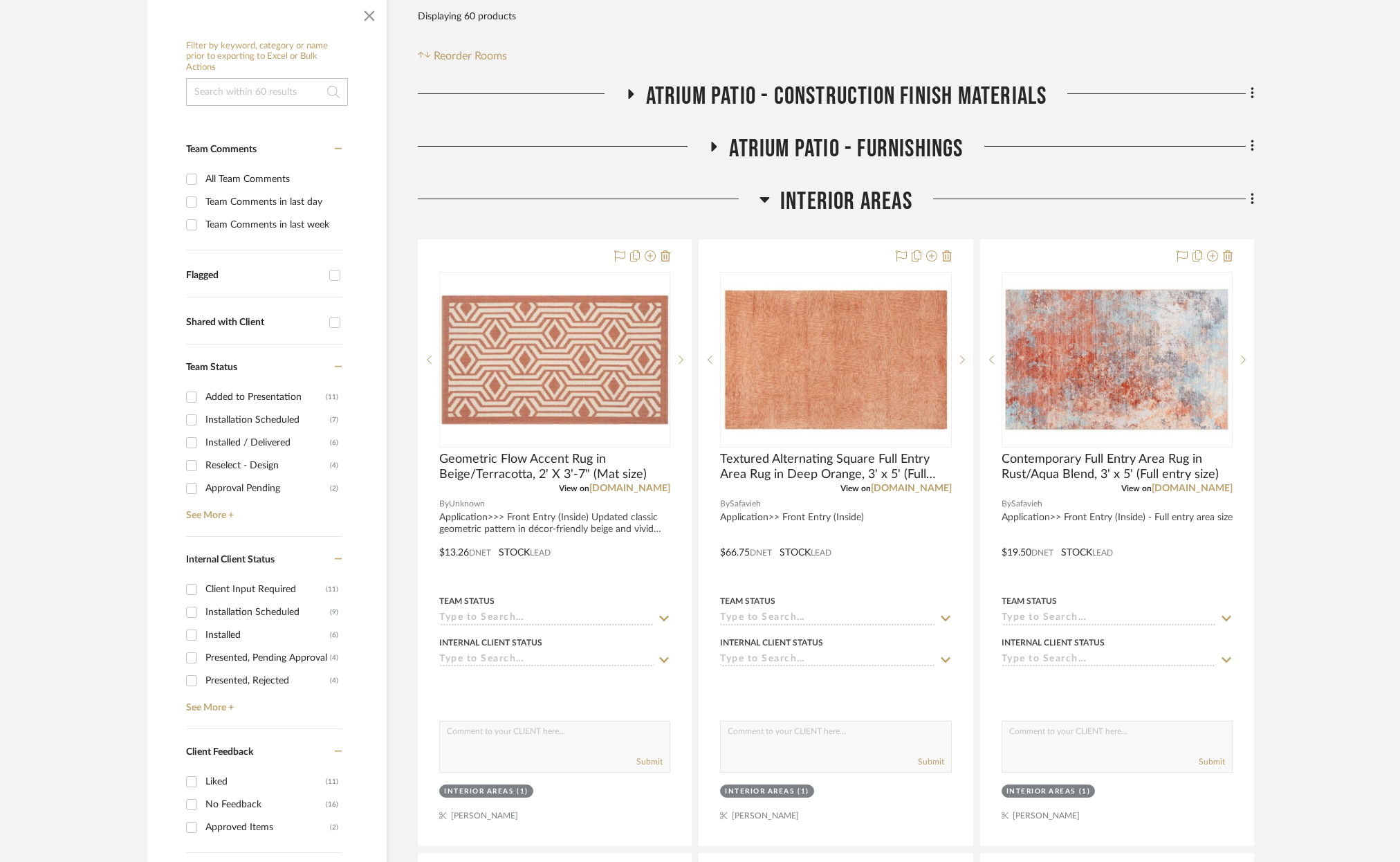
scroll to position [0, 0]
